Goal: Entertainment & Leisure: Consume media (video, audio)

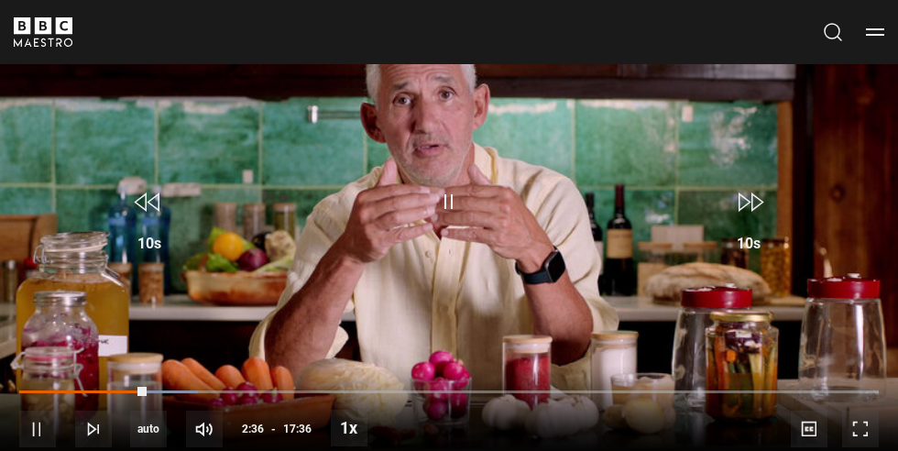
scroll to position [679, 0]
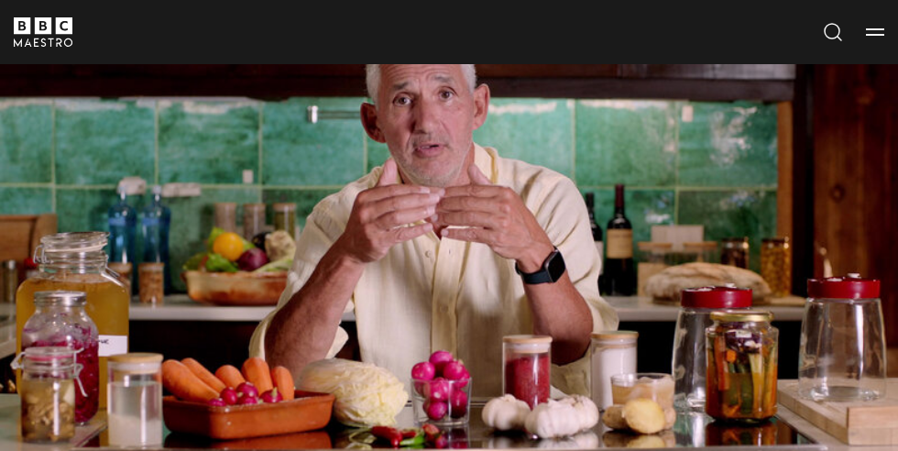
click at [498, 316] on video-js "Video Player is loading. Play Lesson Fermenting 10s Skip Back 10 seconds Pause …" at bounding box center [449, 214] width 898 height 505
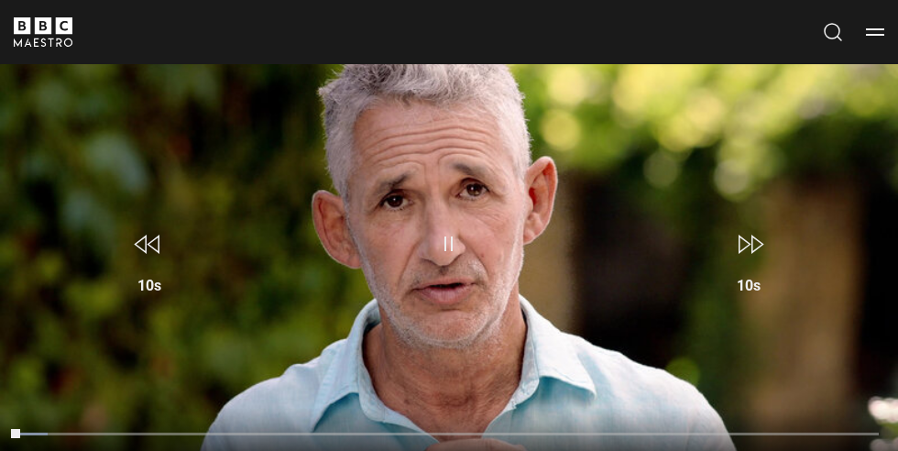
scroll to position [665, 0]
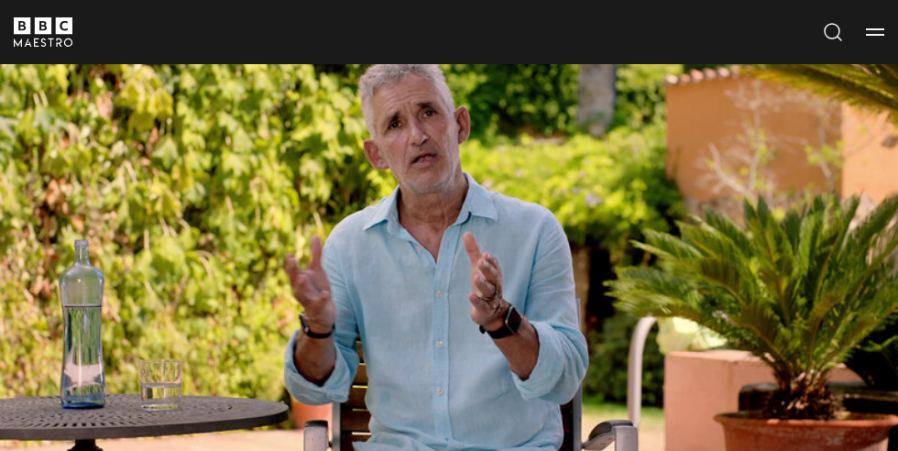
scroll to position [685, 0]
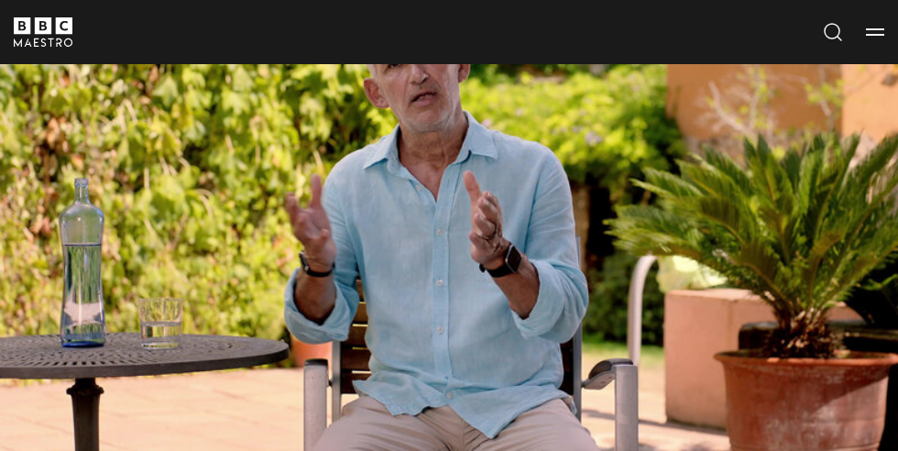
click at [842, 269] on video-js "Video Player is loading. Play Lesson Healthy Ageing 10s Skip Back 10 seconds Pa…" at bounding box center [449, 208] width 898 height 505
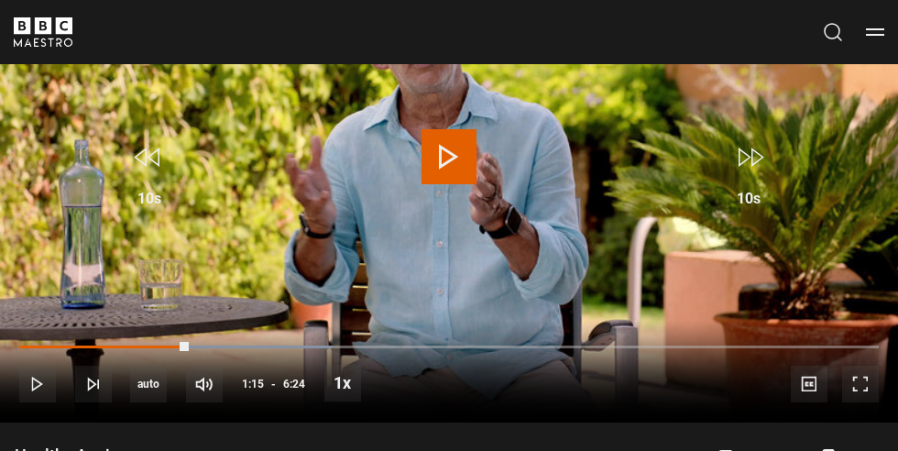
scroll to position [764, 0]
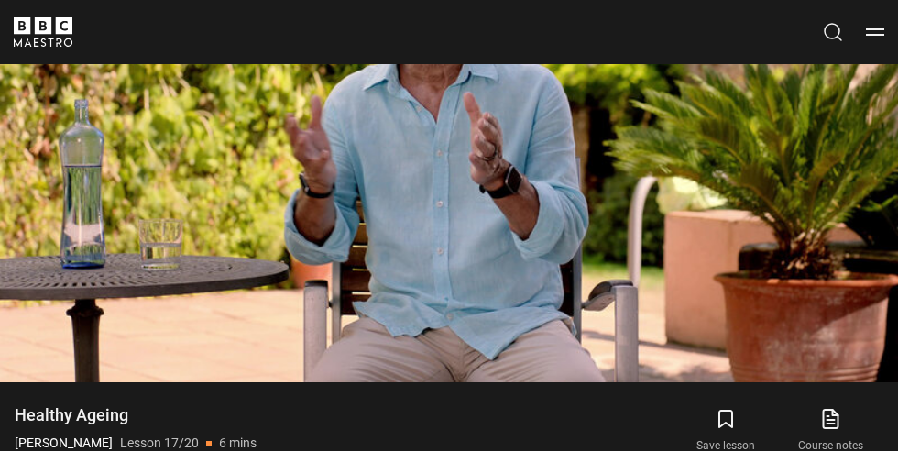
click at [208, 290] on video-js "Video Player is loading. Play Lesson Healthy Ageing 10s Skip Back 10 seconds Pa…" at bounding box center [449, 129] width 898 height 505
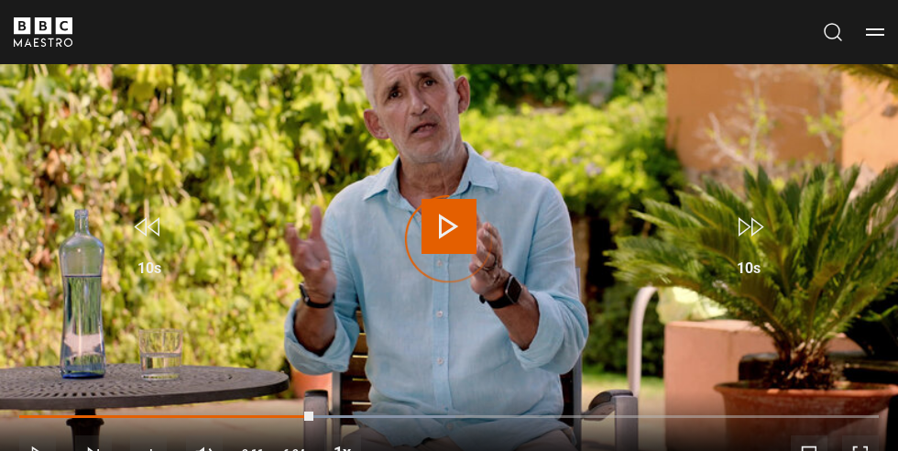
scroll to position [665, 0]
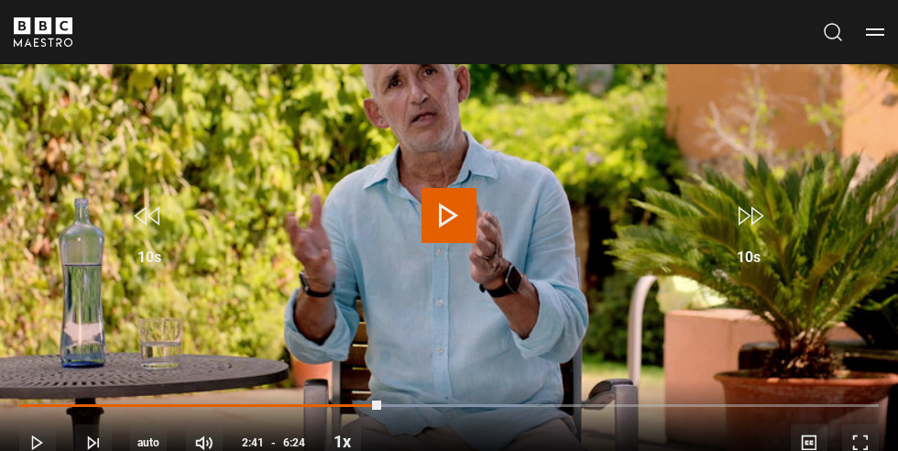
click at [889, 36] on div "Cancel Courses Previous courses Next courses Agatha Christie Writing 12 Related…" at bounding box center [449, 31] width 898 height 29
click at [876, 33] on button "Menu" at bounding box center [875, 32] width 18 height 18
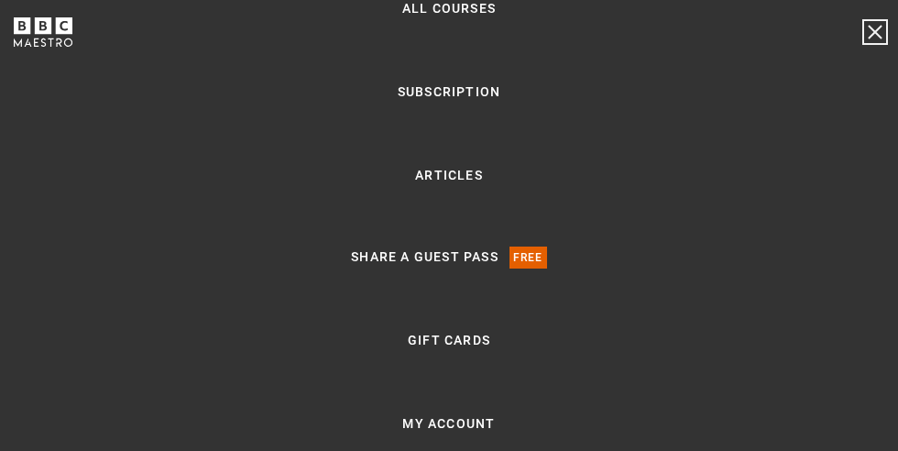
click at [882, 28] on button "Menu" at bounding box center [875, 32] width 18 height 18
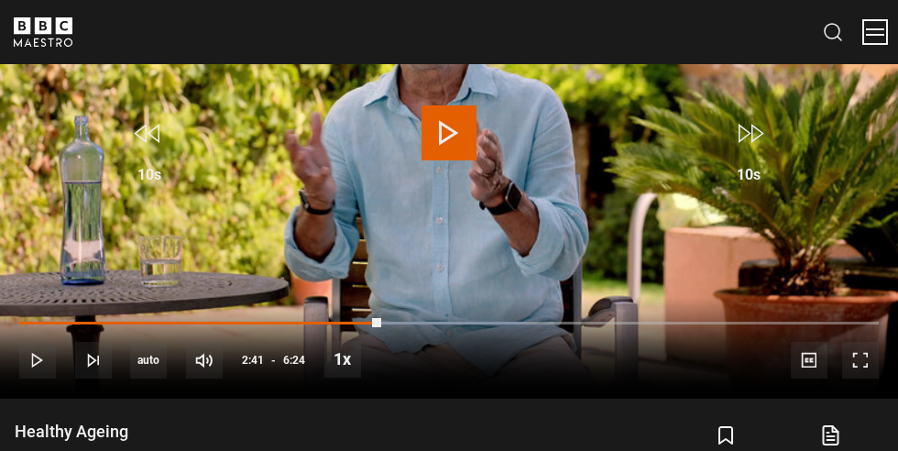
scroll to position [734, 0]
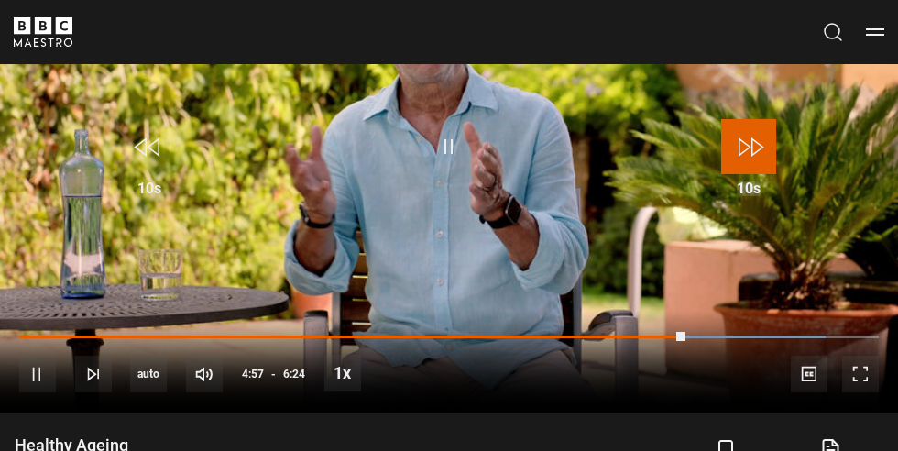
click at [761, 174] on span "Video Player" at bounding box center [748, 146] width 55 height 55
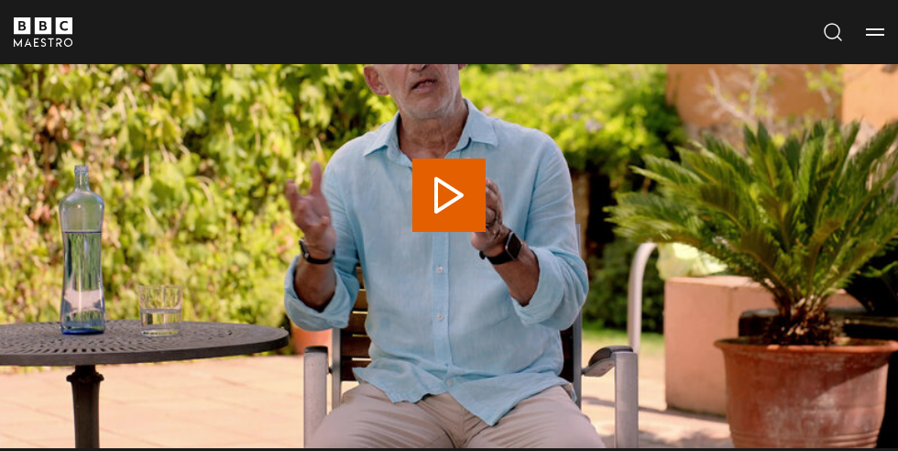
click at [753, 243] on video-js "Video Player is loading. Play Lesson Healthy Ageing 10s Skip Back 10 seconds 10…" at bounding box center [449, 195] width 898 height 505
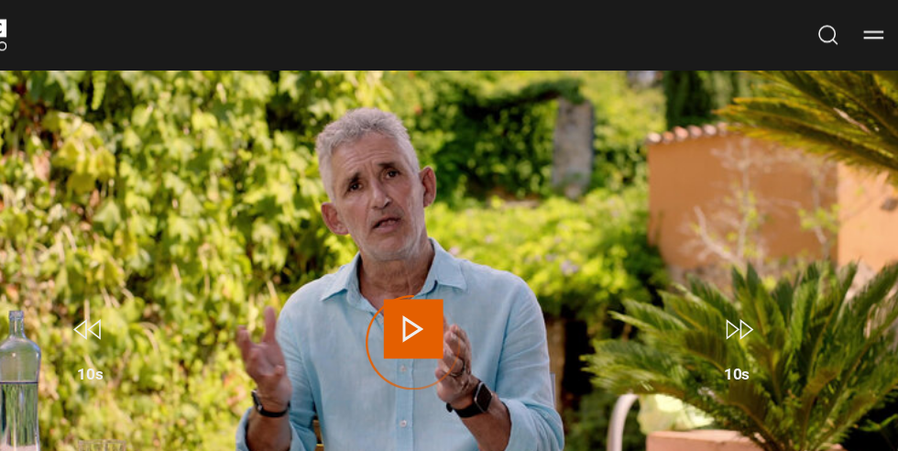
scroll to position [633, 0]
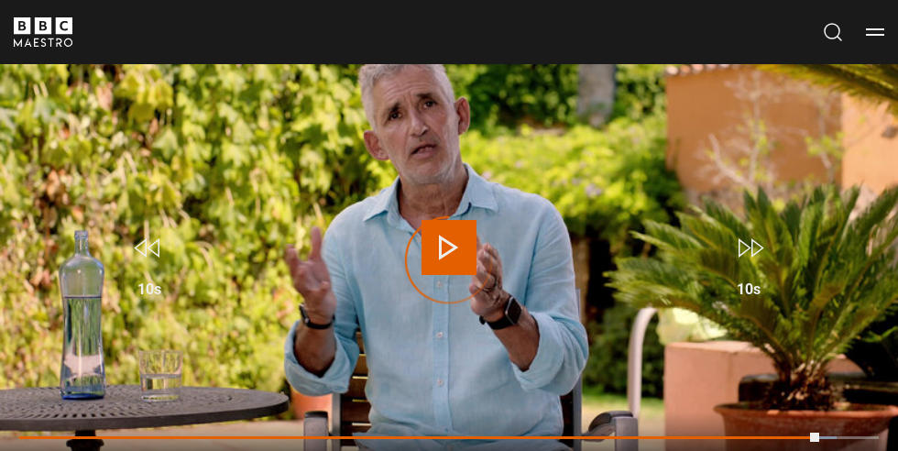
click at [752, 377] on video-js "Video Player is loading. Play Lesson Healthy Ageing 10s Skip Back 10 seconds Pl…" at bounding box center [449, 260] width 898 height 505
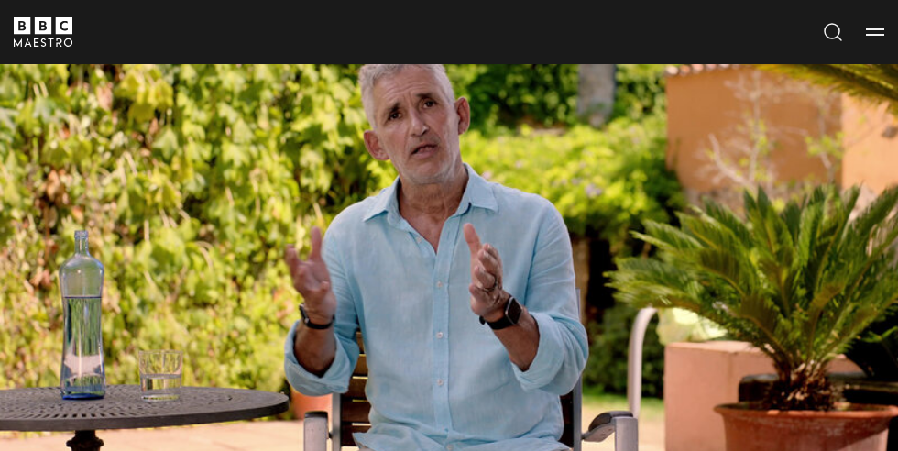
click at [805, 249] on video-js "Video Player is loading. Play Lesson Healthy Ageing 10s Skip Back 10 seconds Pa…" at bounding box center [449, 260] width 898 height 505
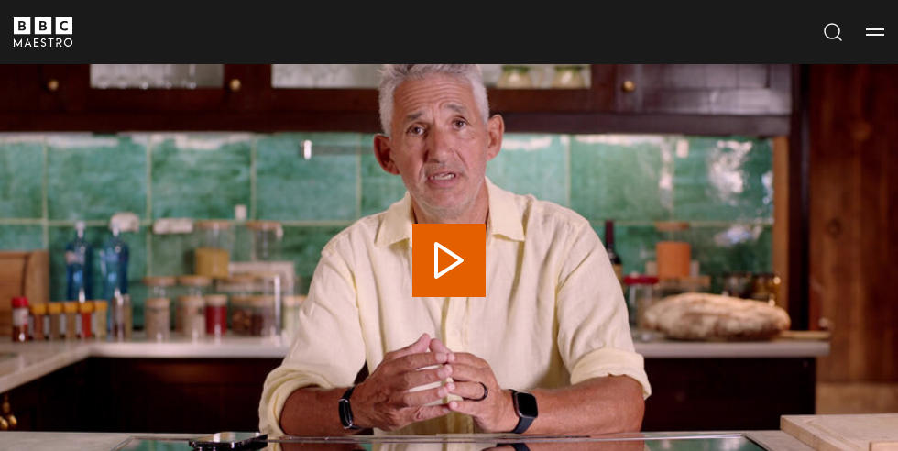
scroll to position [547, 0]
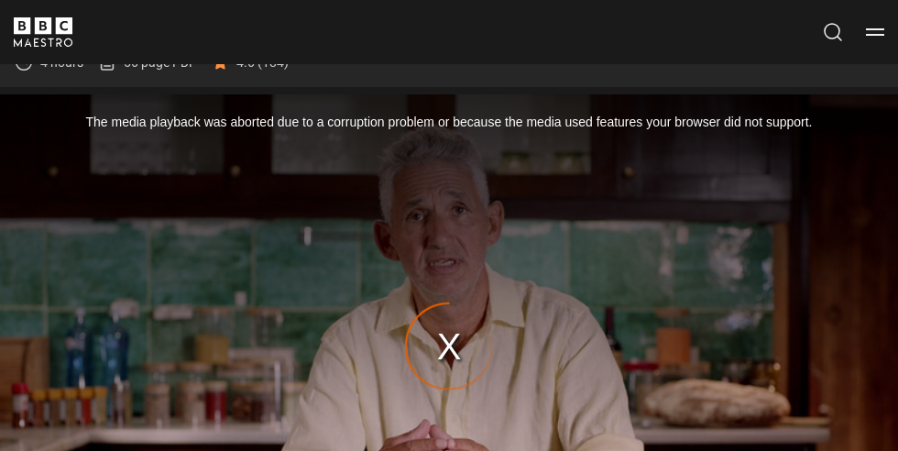
click at [443, 395] on div "The media playback was aborted due to a corruption problem or because the media…" at bounding box center [449, 346] width 898 height 505
click at [449, 400] on div "The media playback was aborted due to a corruption problem or because the media…" at bounding box center [449, 346] width 898 height 505
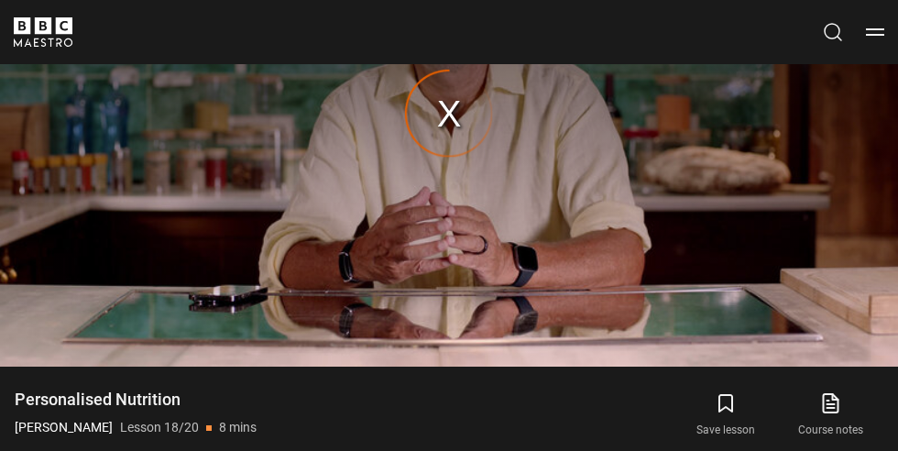
scroll to position [775, 0]
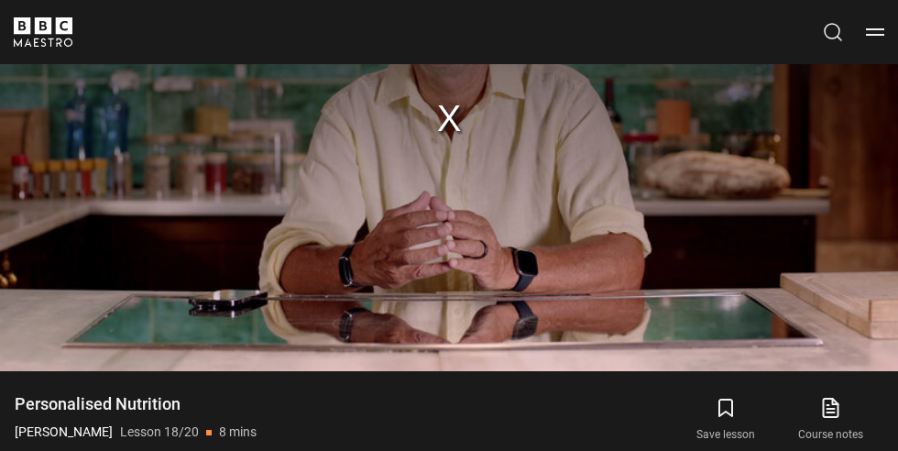
click at [400, 371] on div "The media playback was aborted due to a corruption problem or because the media…" at bounding box center [449, 118] width 898 height 505
click at [785, 284] on div "The media playback was aborted due to a corruption problem or because the media…" at bounding box center [449, 118] width 898 height 505
click at [333, 182] on div "The media playback was aborted due to a corruption problem or because the media…" at bounding box center [449, 118] width 898 height 505
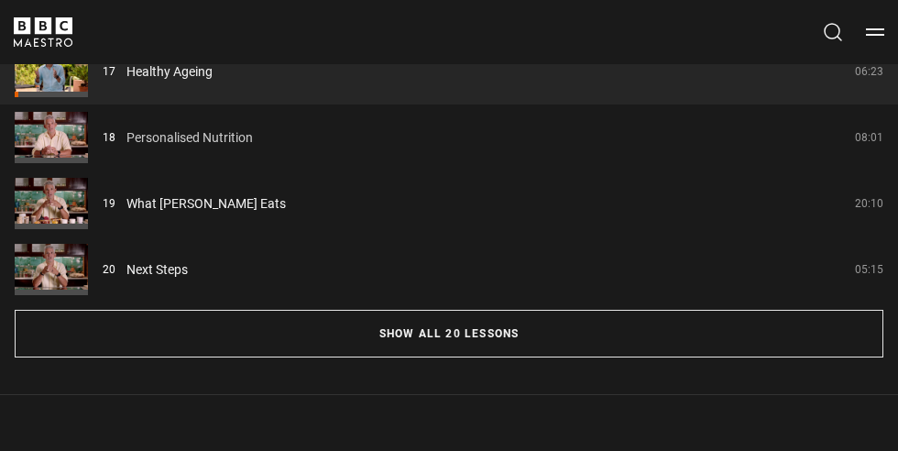
click at [159, 148] on link "Personalised Nutrition" at bounding box center [189, 137] width 126 height 19
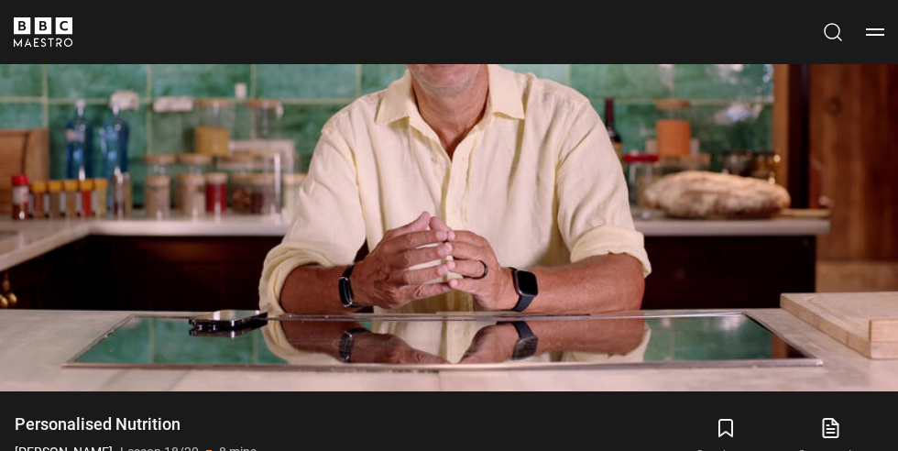
scroll to position [720, 0]
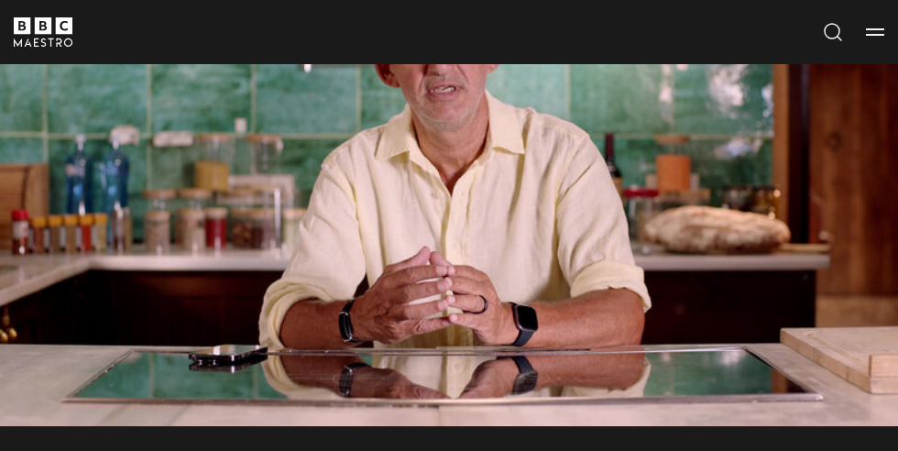
click at [805, 193] on video-js "Video Player is loading. Play Lesson Personalised Nutrition 10s Skip Back 10 se…" at bounding box center [449, 173] width 898 height 505
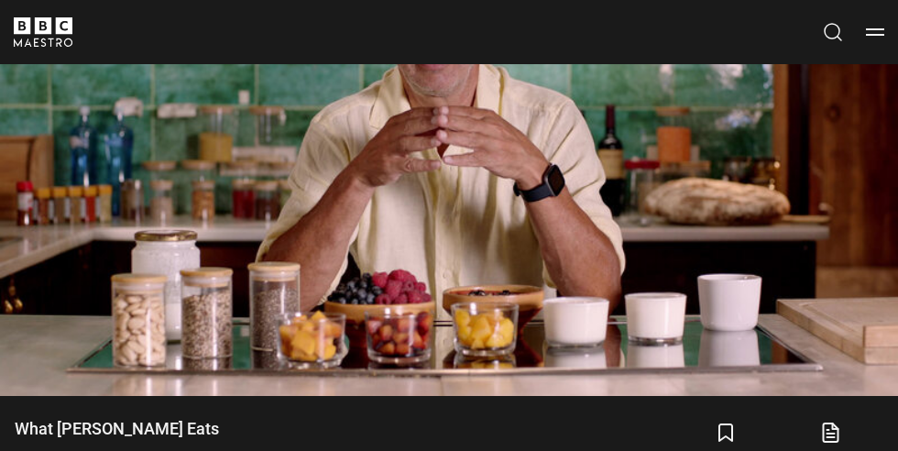
scroll to position [761, 0]
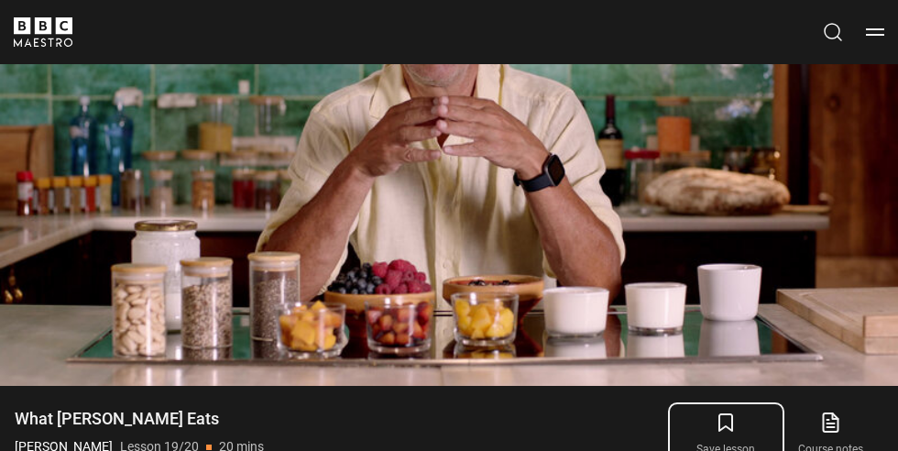
click at [720, 431] on icon "submit" at bounding box center [725, 422] width 13 height 16
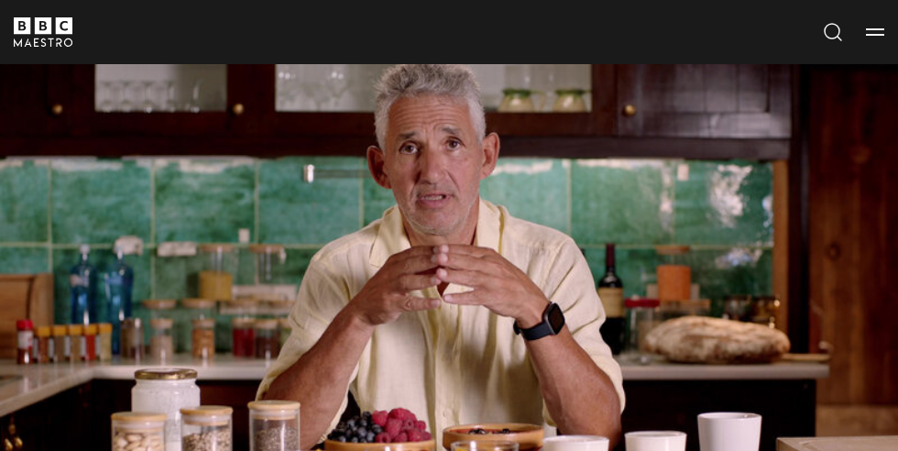
scroll to position [611, 0]
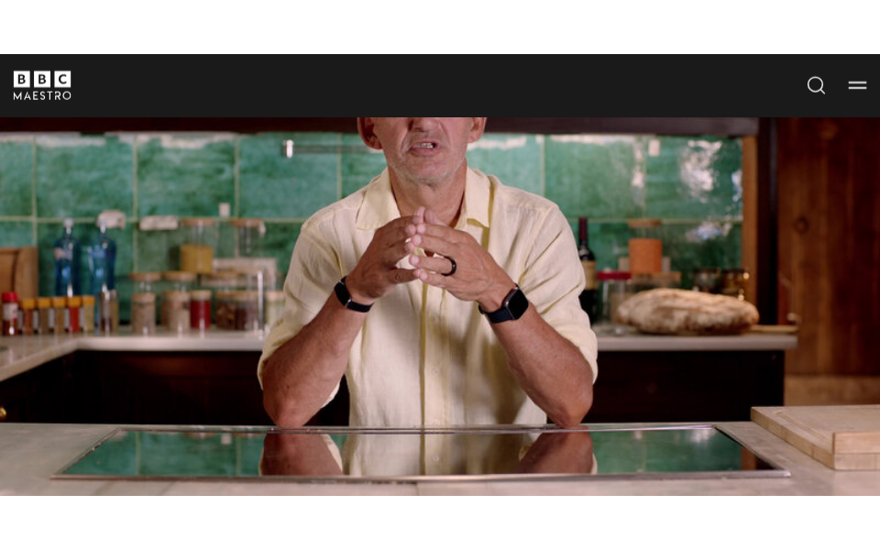
scroll to position [687, 0]
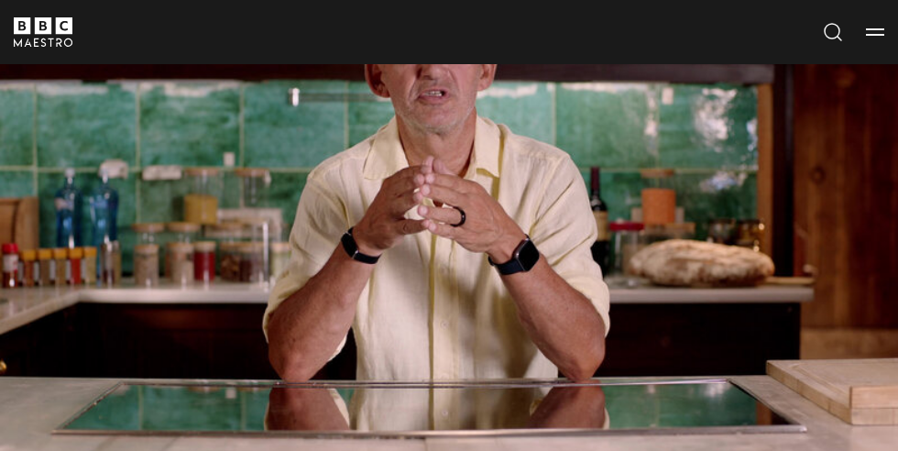
click at [816, 231] on video-js "Video Player is loading. Play Lesson Next Steps 10s Skip Back 10 seconds Pause …" at bounding box center [449, 206] width 898 height 505
click at [815, 236] on video-js "Video Player is loading. Play Lesson Next Steps 10s Skip Back 10 seconds Pause …" at bounding box center [449, 206] width 898 height 505
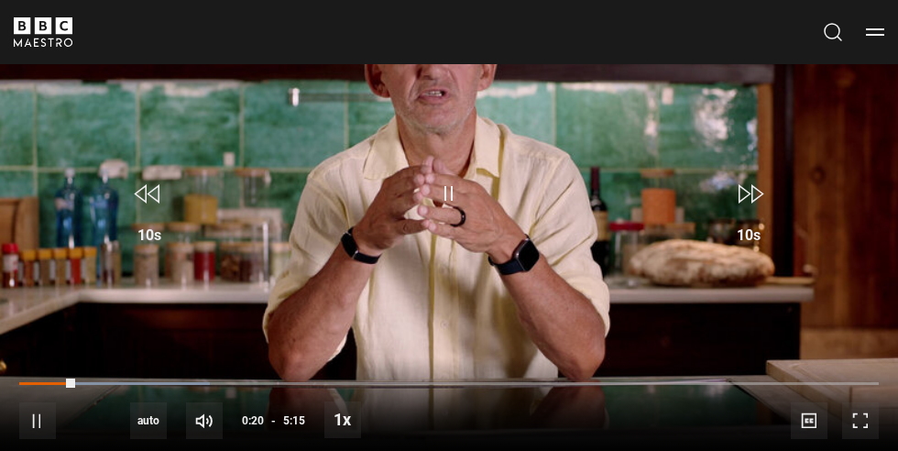
click at [818, 228] on video-js "Video Player is loading. Play Lesson Next Steps 10s Skip Back 10 seconds Pause …" at bounding box center [449, 206] width 898 height 505
click at [878, 36] on button "Menu" at bounding box center [875, 32] width 18 height 18
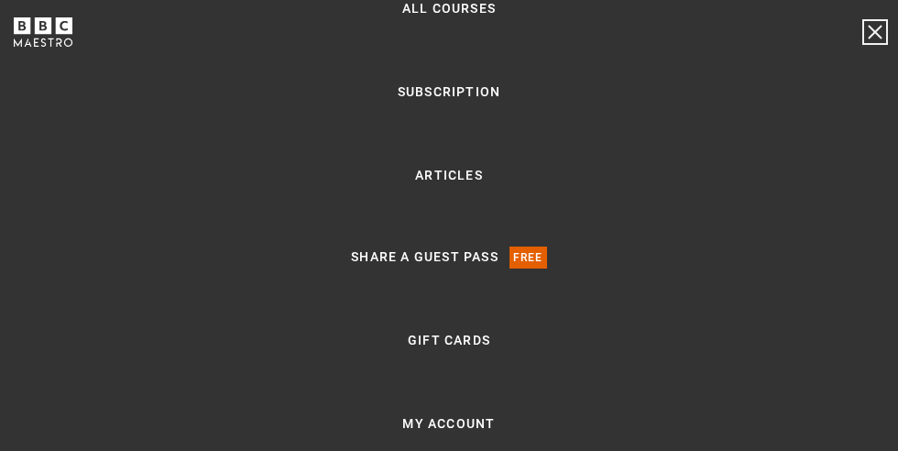
click at [872, 27] on button "Menu" at bounding box center [875, 32] width 18 height 18
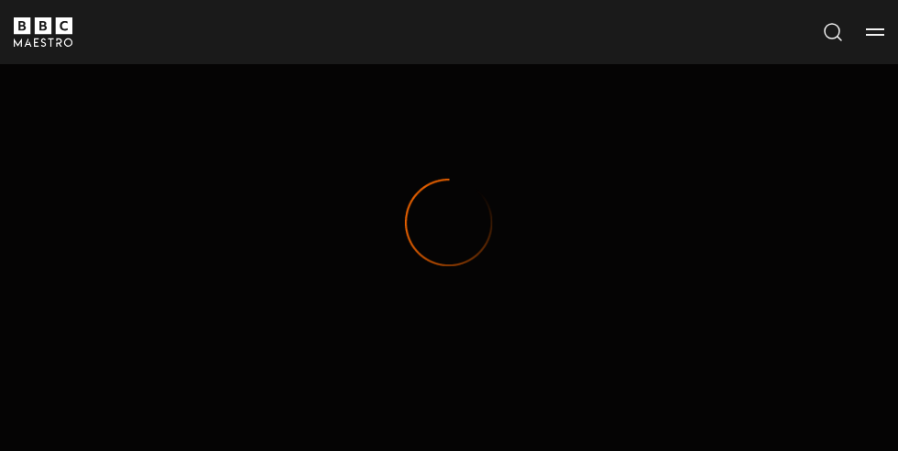
scroll to position [684, 0]
click at [818, 231] on video-js "Video Player is loading. Play Lesson What Tim Eats 10s Skip Back 10 seconds Pau…" at bounding box center [449, 210] width 898 height 505
click at [881, 37] on button "Menu" at bounding box center [875, 32] width 18 height 18
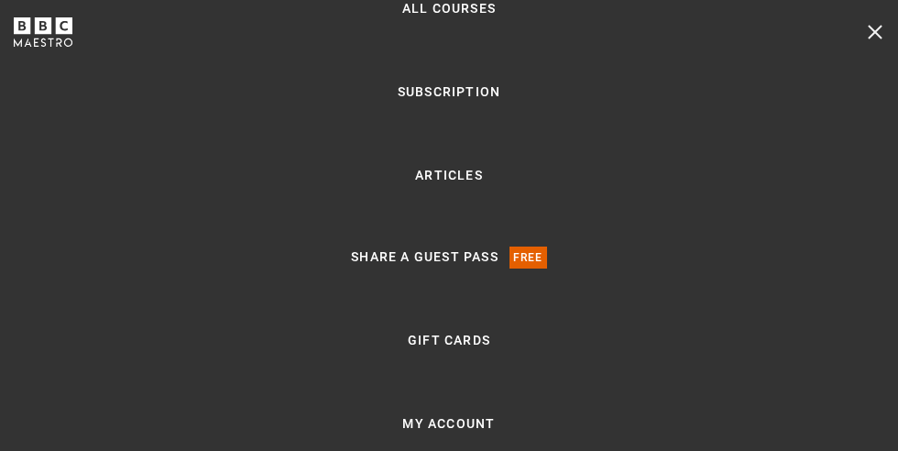
click at [461, 20] on link "All Courses" at bounding box center [448, 9] width 93 height 22
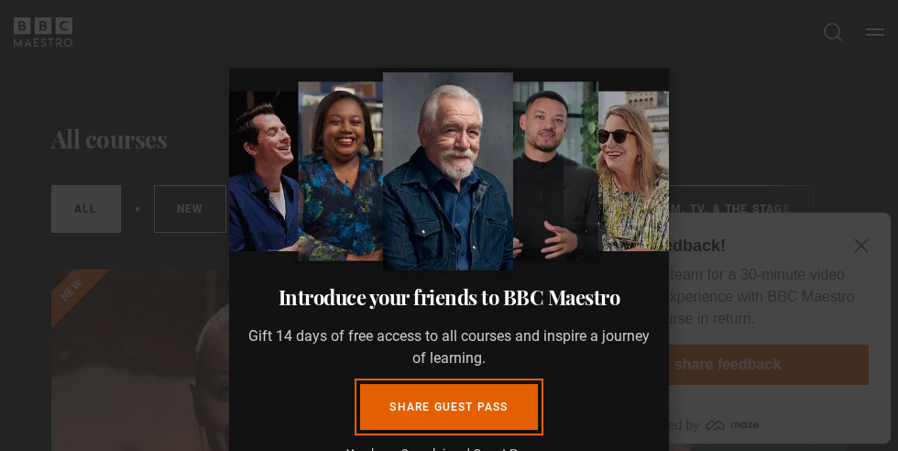
click at [669, 141] on dialog "Introduce your friends to BBC Maestro Gift 14 days of free access to all course…" at bounding box center [449, 288] width 440 height 440
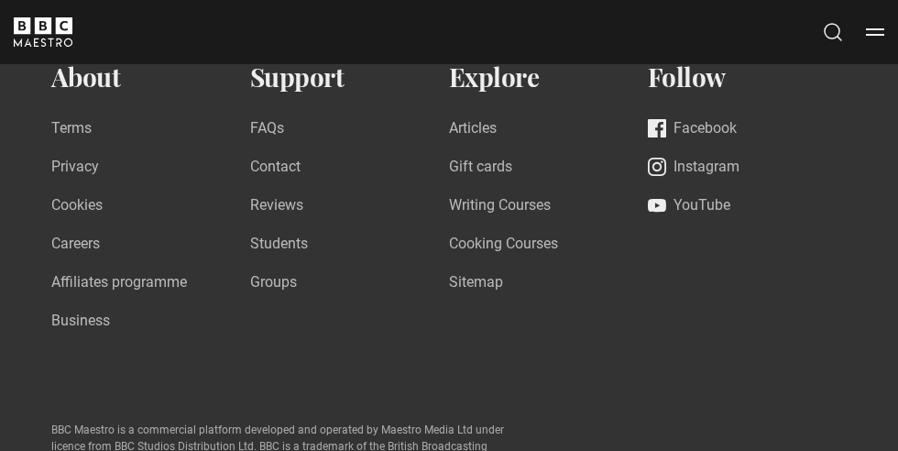
scroll to position [3593, 0]
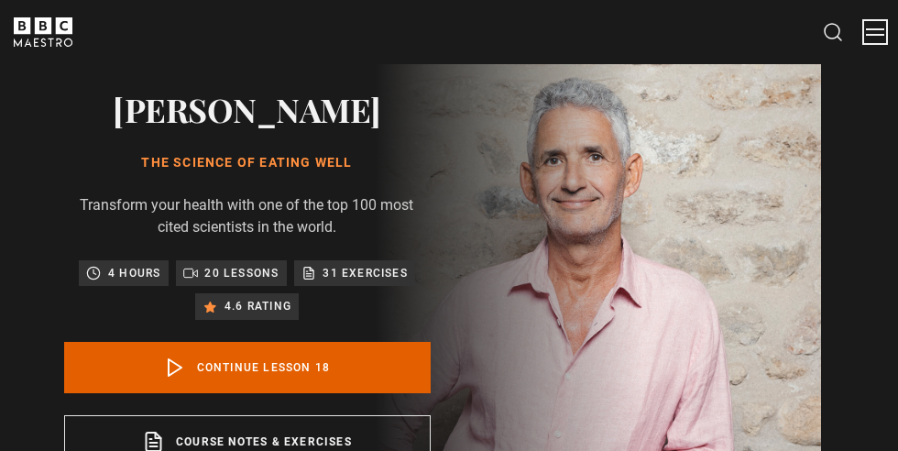
click at [883, 38] on button "Menu" at bounding box center [875, 32] width 18 height 18
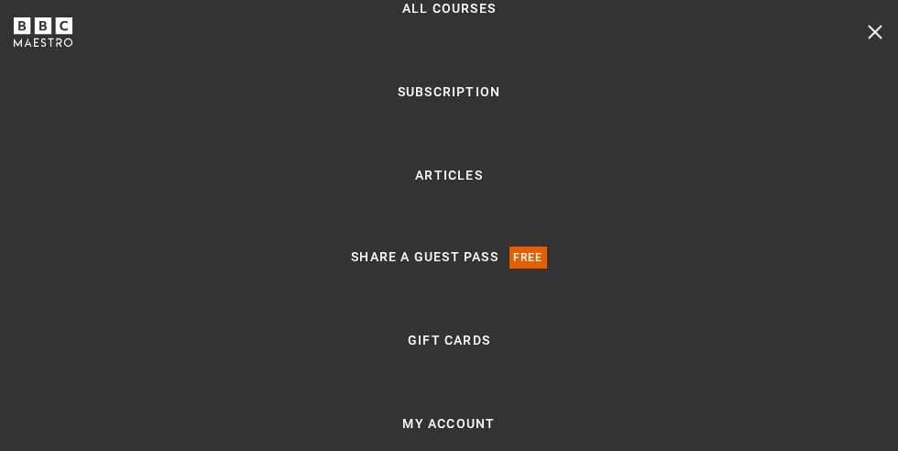
click at [435, 20] on link "All Courses" at bounding box center [448, 9] width 93 height 22
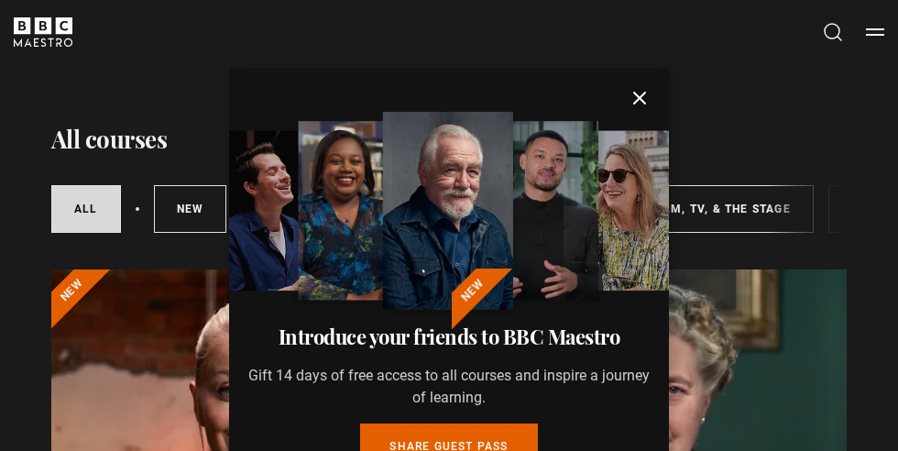
click at [637, 102] on icon "submit" at bounding box center [639, 98] width 11 height 11
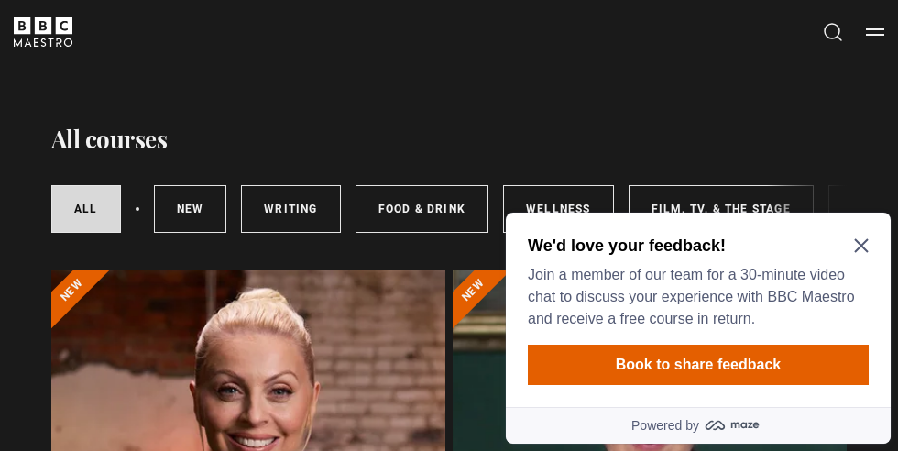
click at [863, 241] on icon "Close Maze Prompt" at bounding box center [861, 245] width 15 height 15
